Goal: Find specific page/section: Find specific page/section

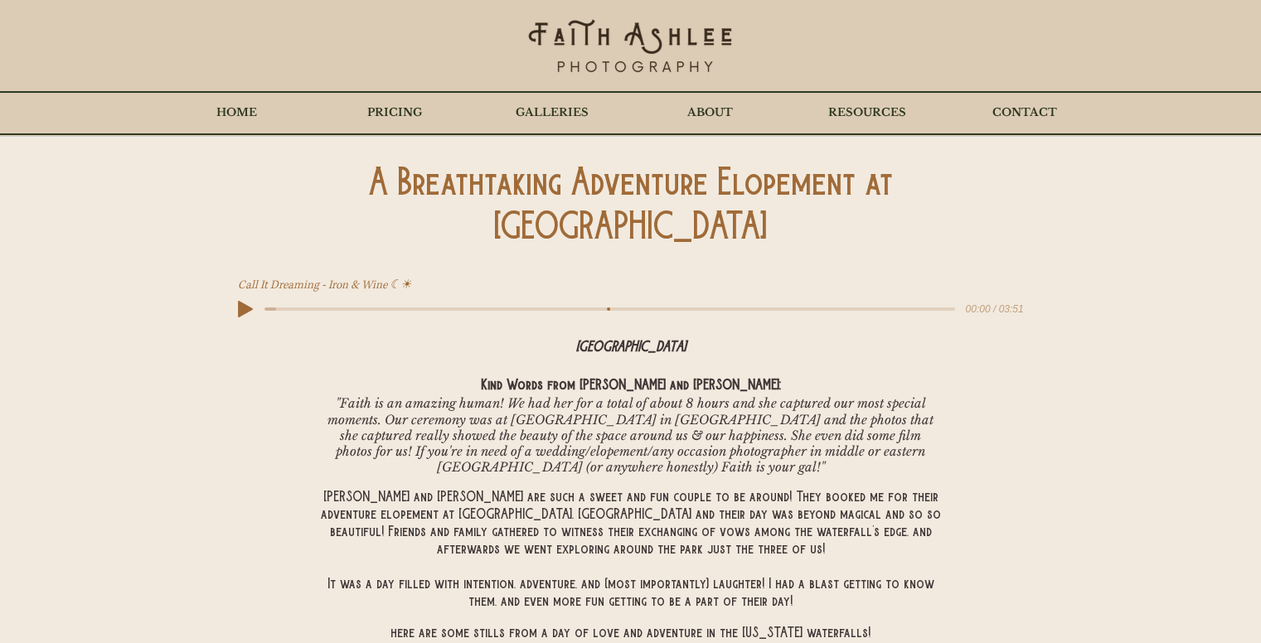
click at [1210, 220] on div "main content" at bounding box center [630, 203] width 1261 height 133
click at [560, 109] on p "GALLERIES" at bounding box center [552, 112] width 90 height 41
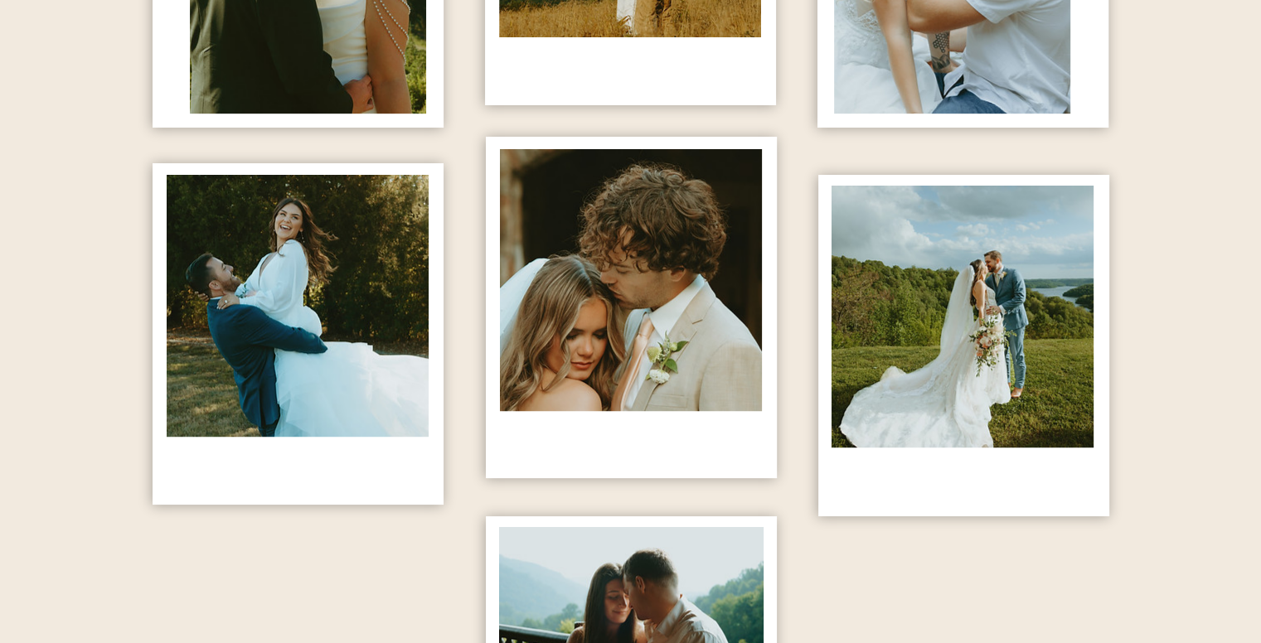
scroll to position [1326, 0]
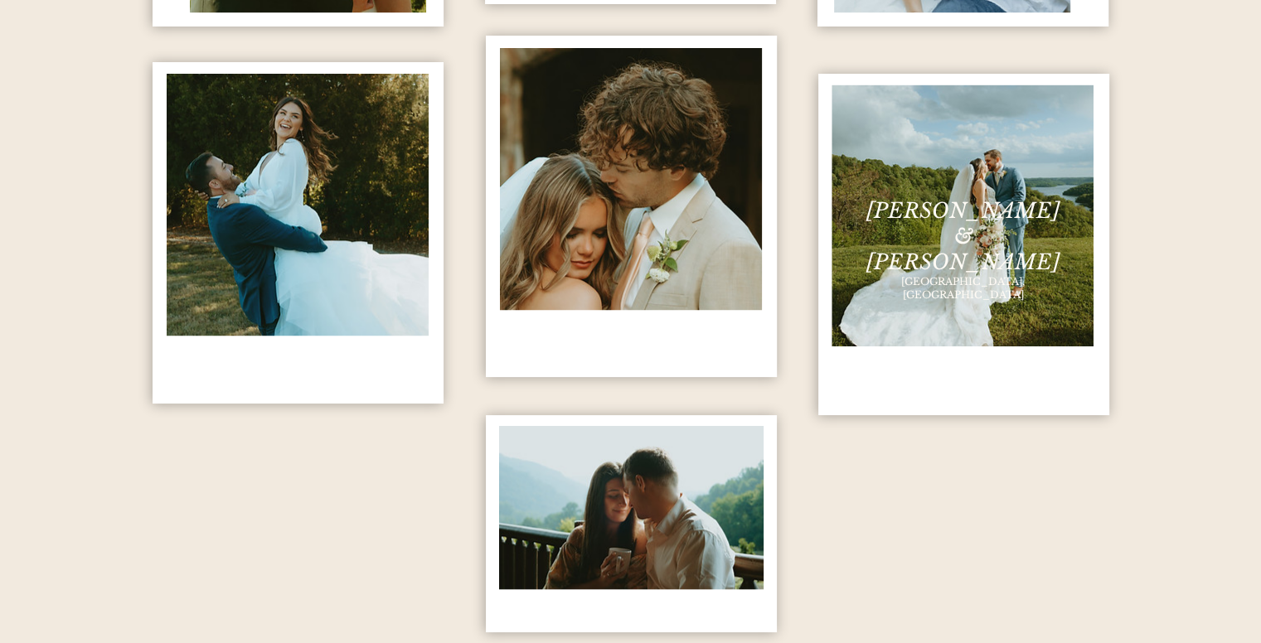
click at [983, 210] on span "[PERSON_NAME] & [PERSON_NAME]" at bounding box center [962, 236] width 193 height 77
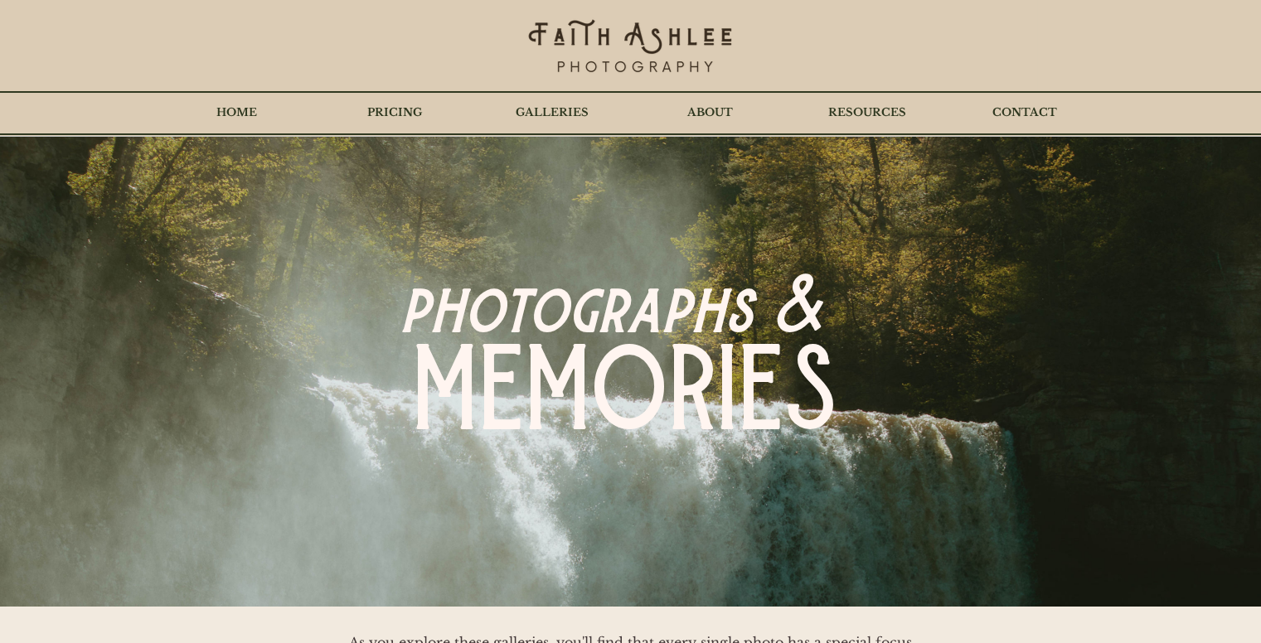
scroll to position [1326, 0]
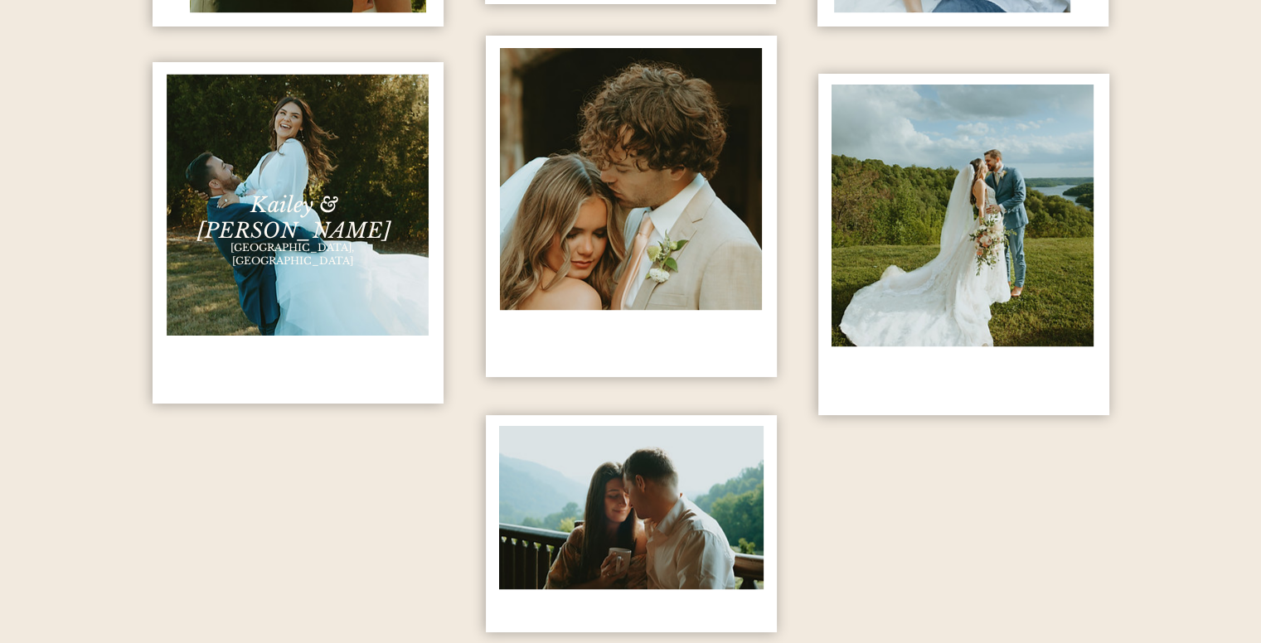
click at [341, 266] on img "content changes on hover" at bounding box center [298, 205] width 262 height 262
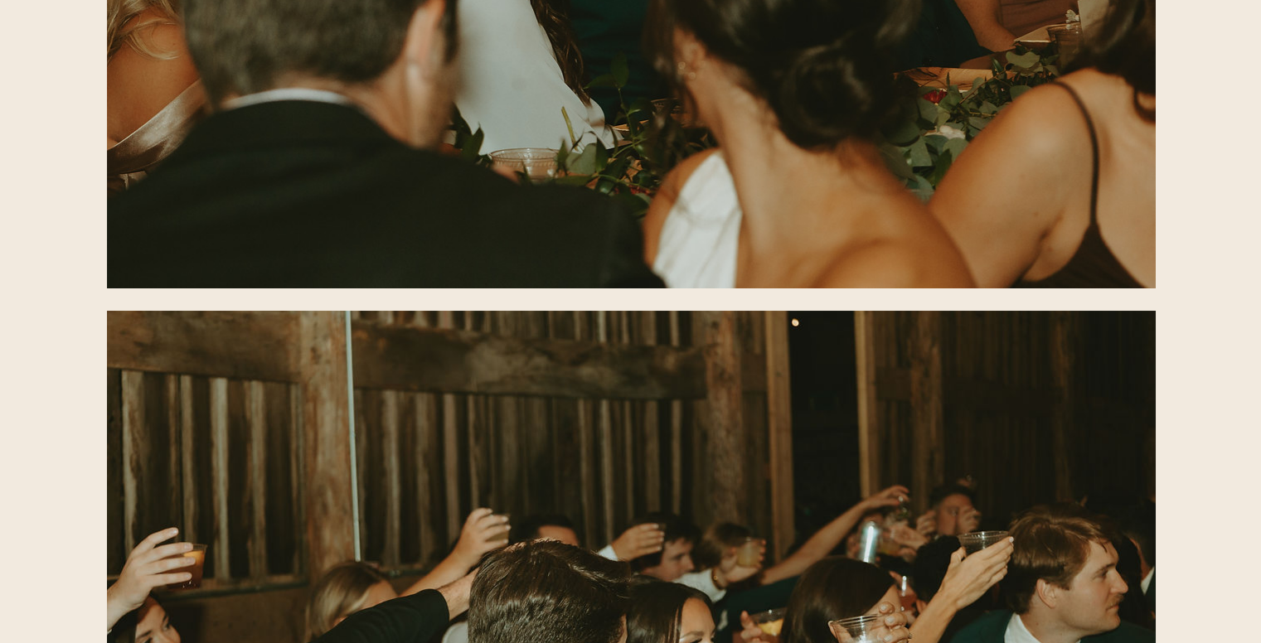
scroll to position [124407, 0]
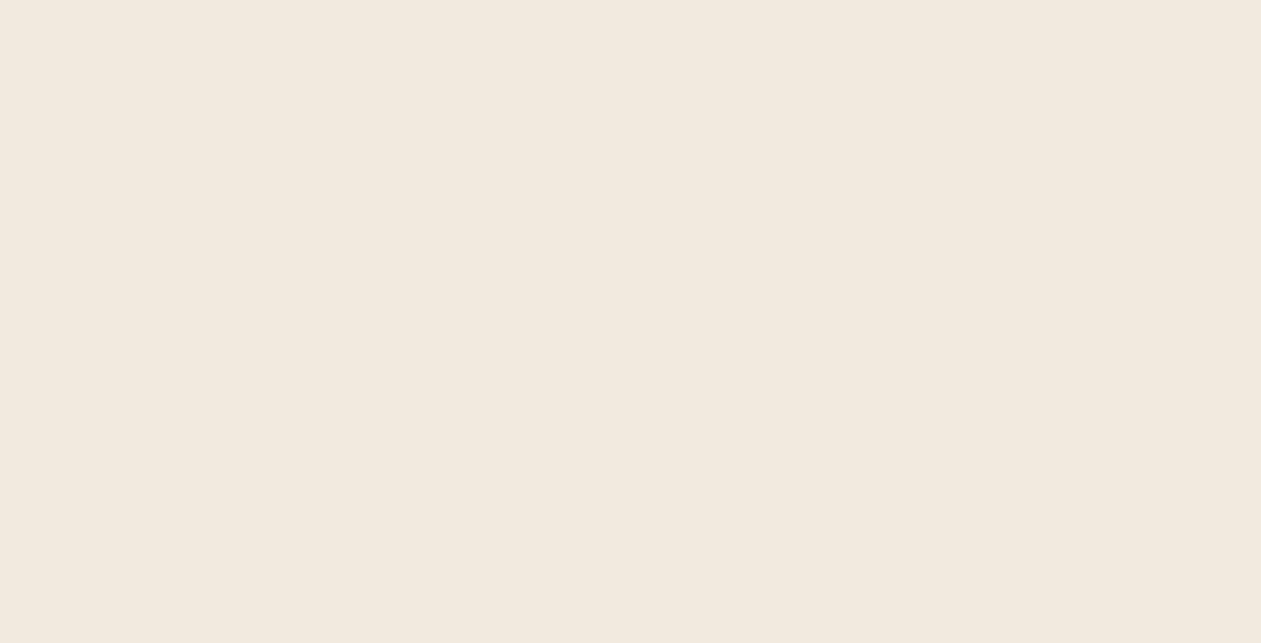
scroll to position [1326, 0]
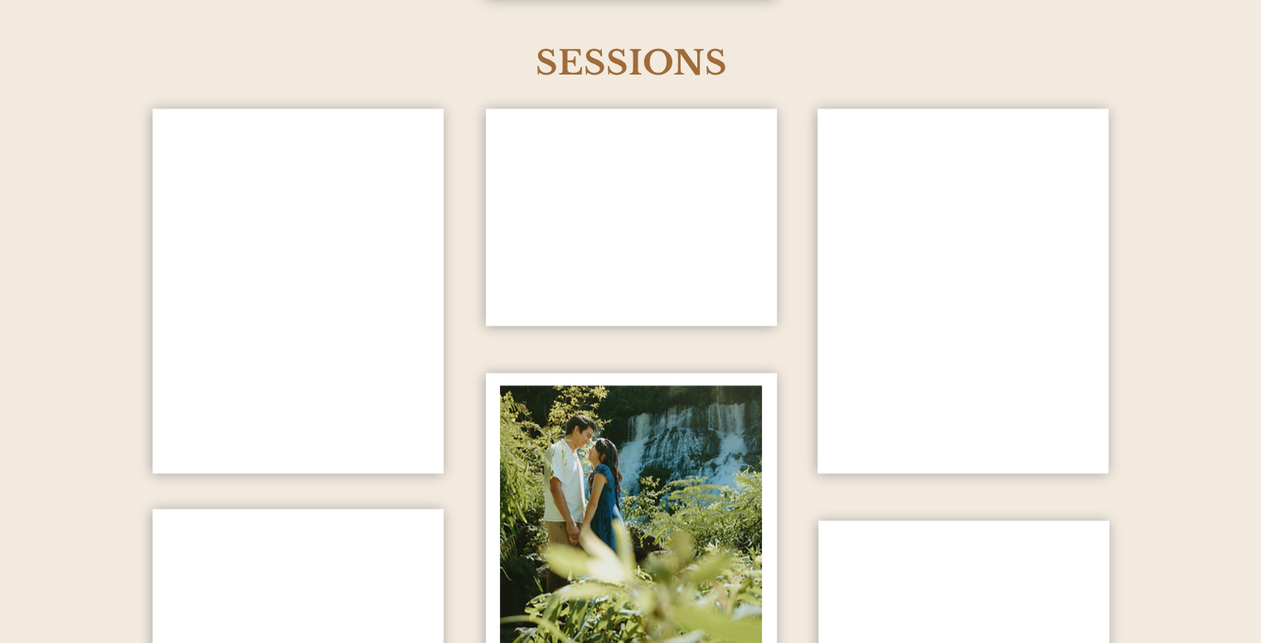
scroll to position [1990, 0]
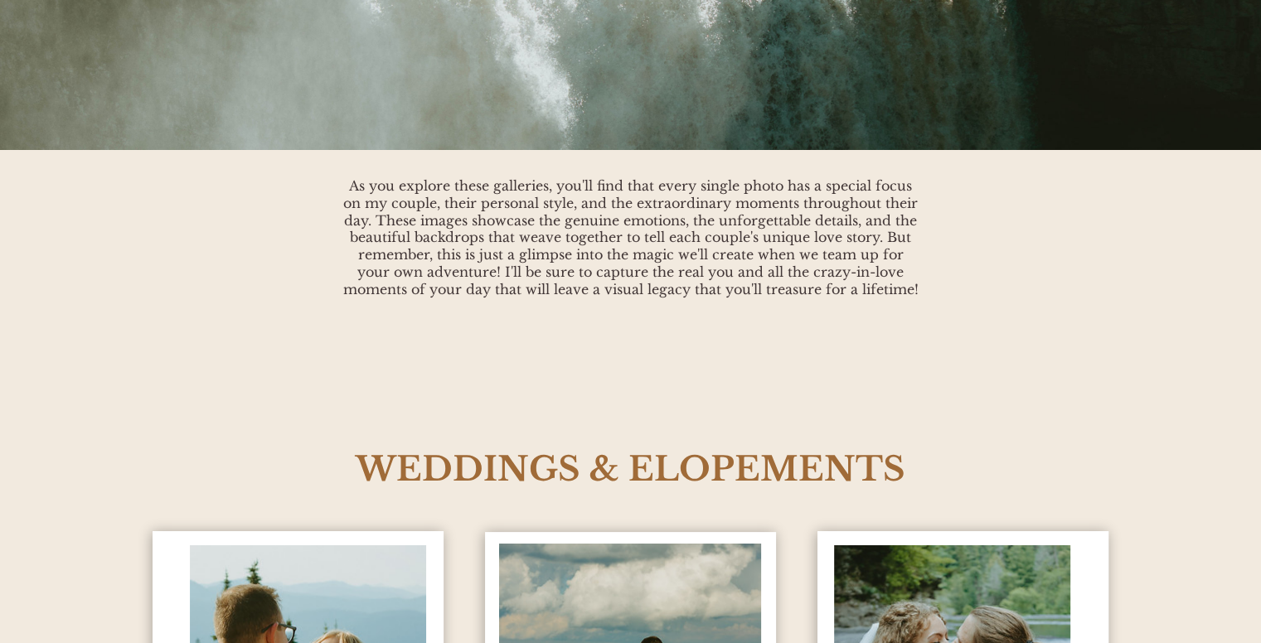
scroll to position [0, 0]
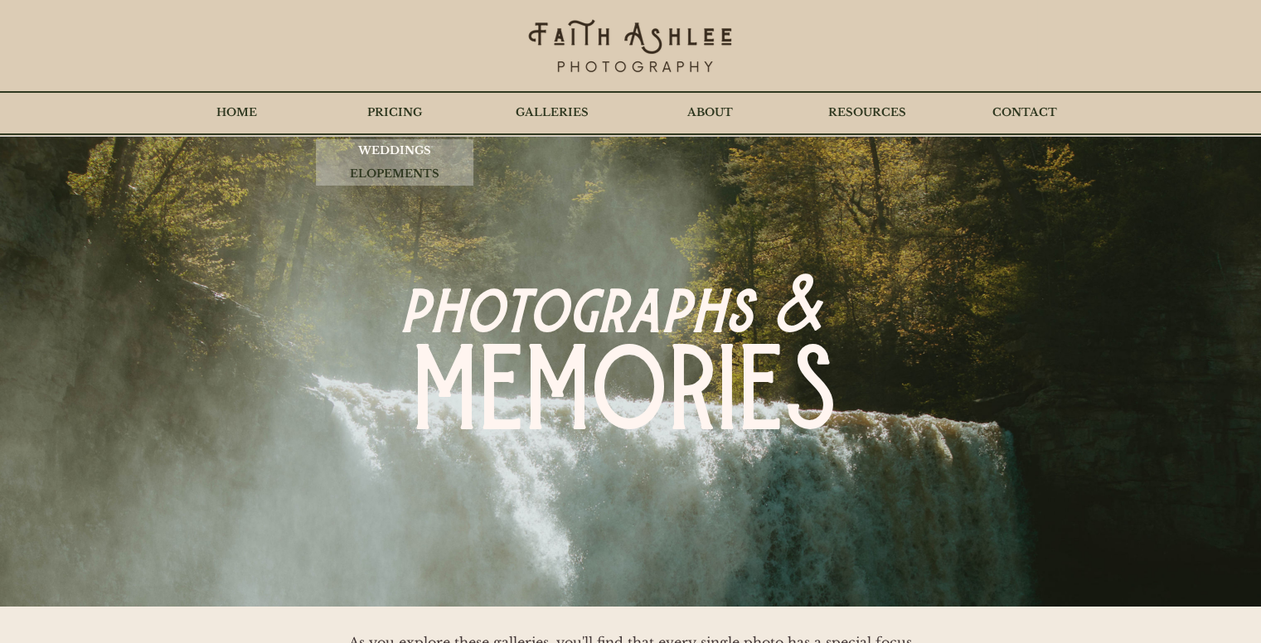
click at [396, 153] on p "WEDDINGS" at bounding box center [395, 150] width 90 height 23
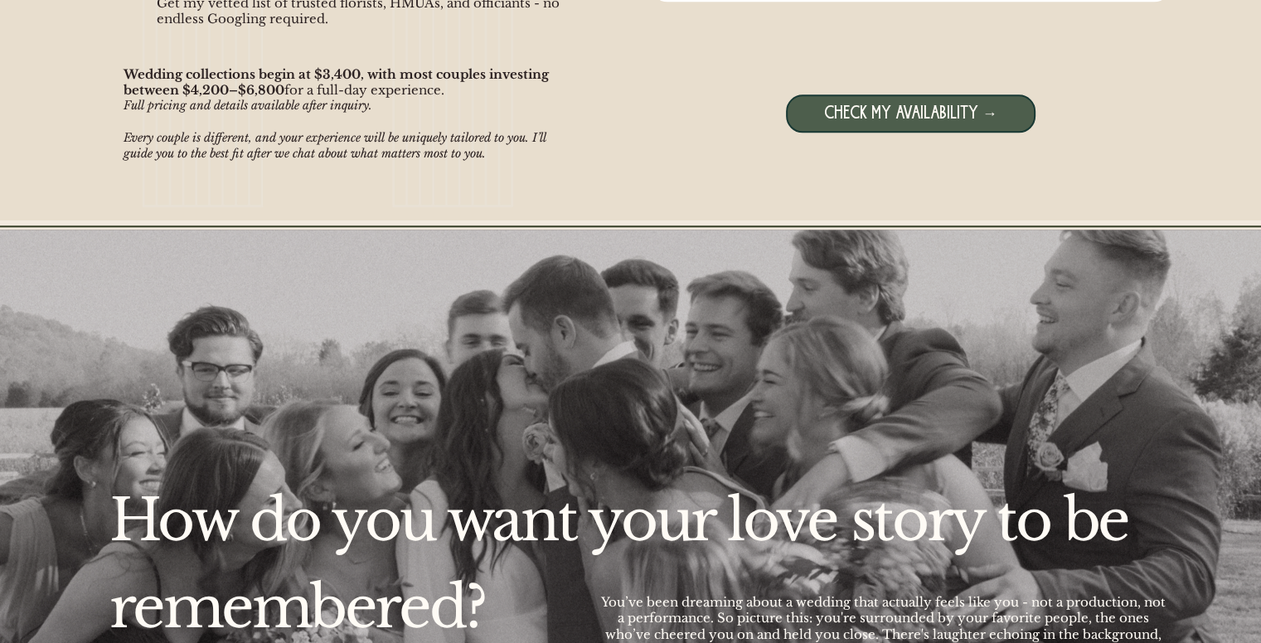
scroll to position [2056, 0]
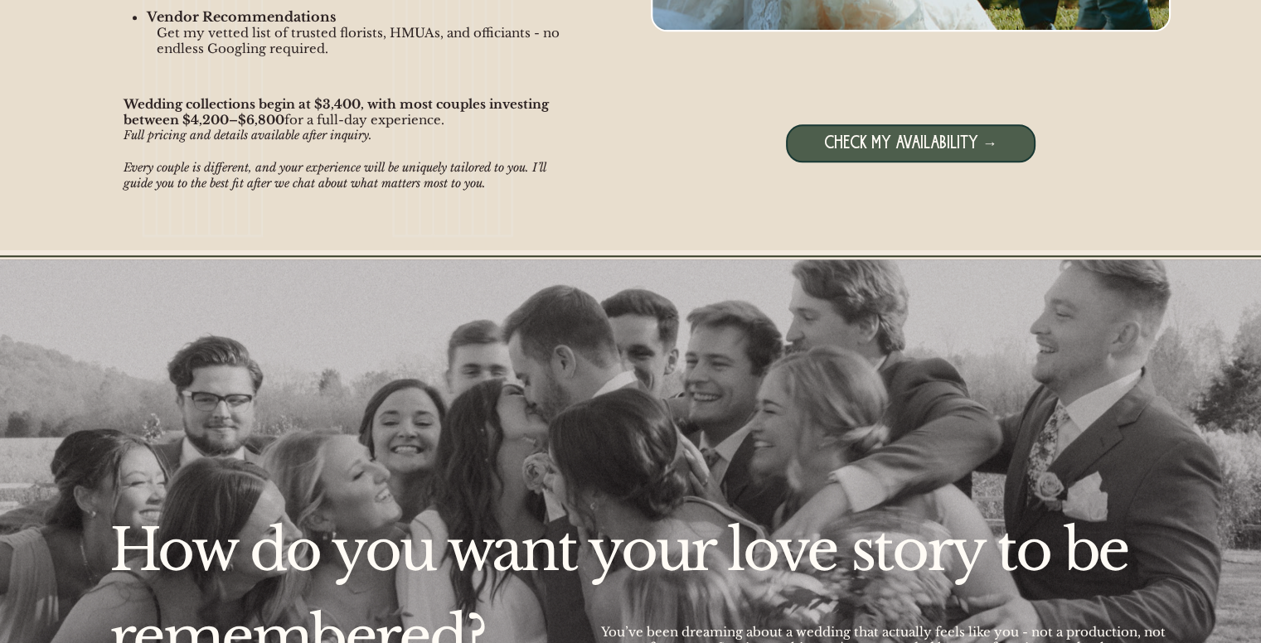
click at [920, 151] on span "CHECK MY AVAILABILITY →" at bounding box center [910, 143] width 173 height 21
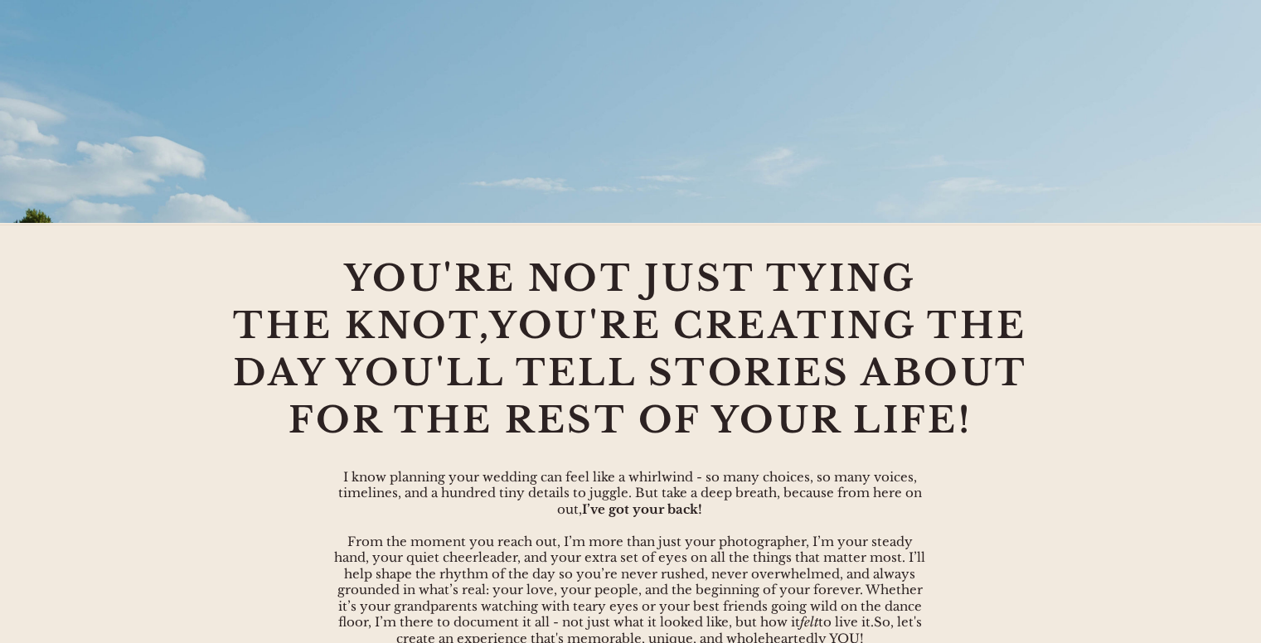
scroll to position [555, 0]
